Goal: Task Accomplishment & Management: Use online tool/utility

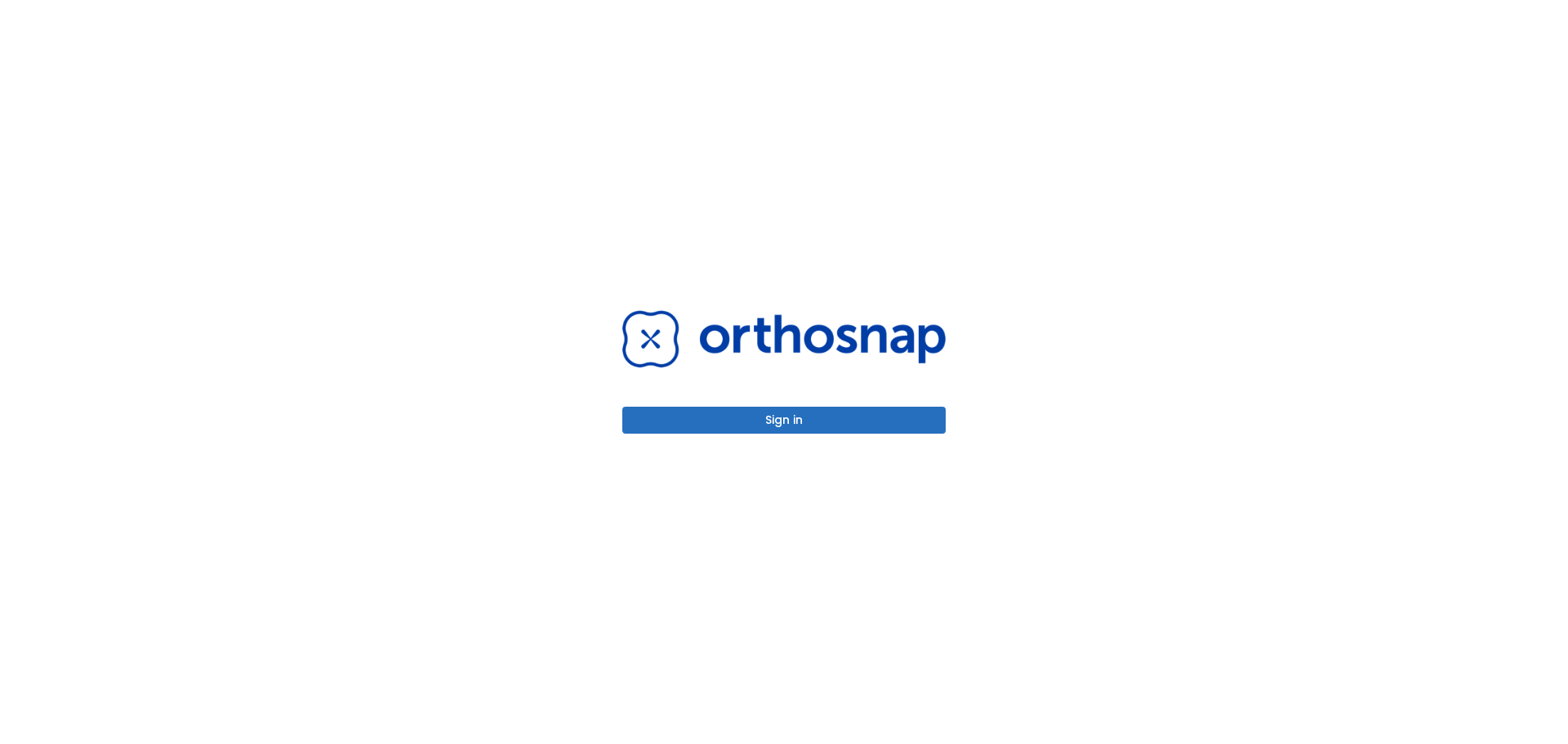
click at [824, 405] on div "Sign in" at bounding box center [783, 372] width 323 height 123
click at [825, 421] on button "Sign in" at bounding box center [783, 420] width 323 height 27
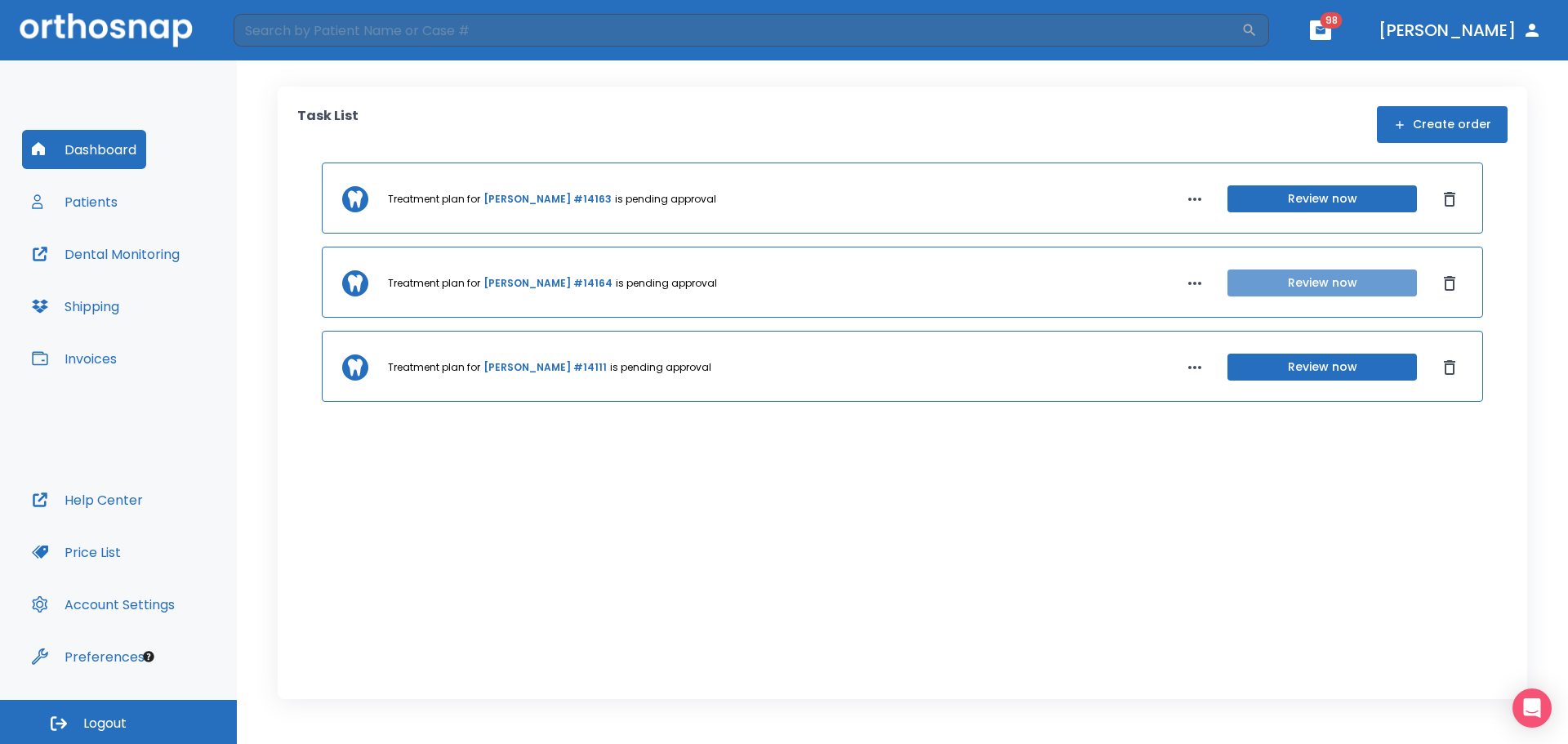
click at [1351, 281] on button "Review now" at bounding box center [1322, 283] width 190 height 27
